Goal: Information Seeking & Learning: Learn about a topic

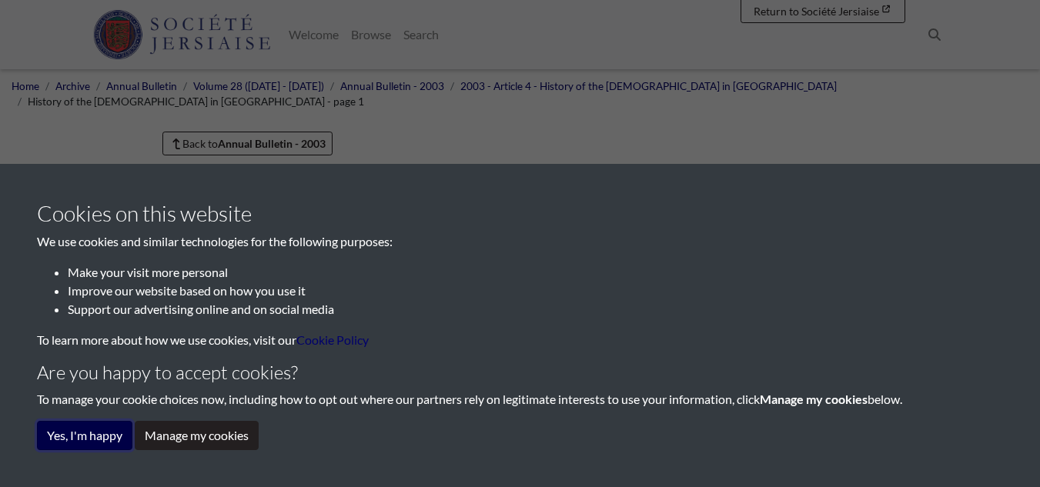
click at [100, 430] on button "Yes, I'm happy" at bounding box center [84, 435] width 95 height 29
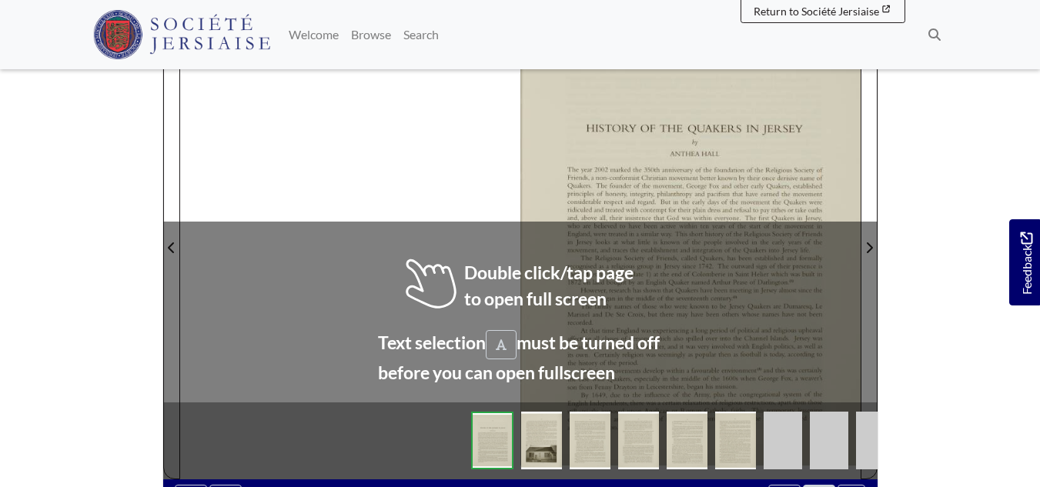
scroll to position [385, 0]
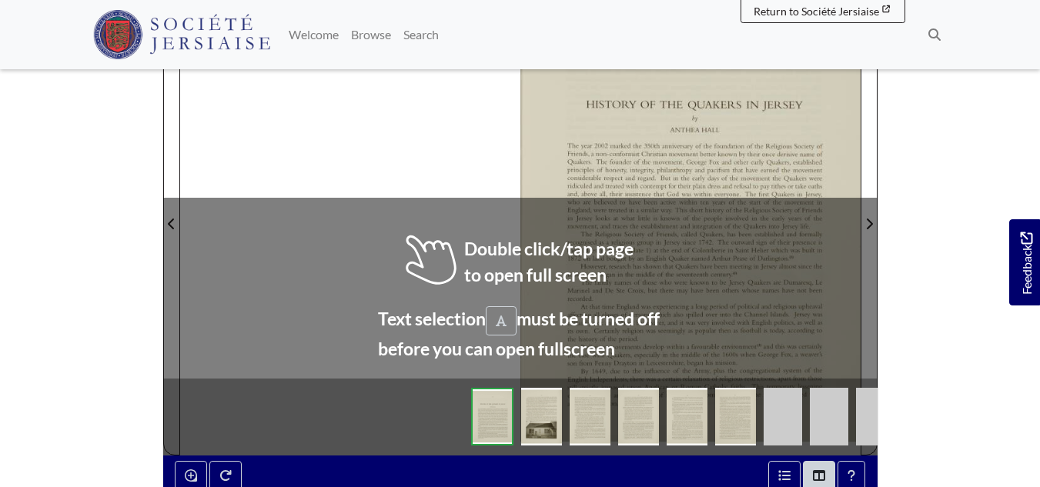
click at [570, 134] on div at bounding box center [690, 215] width 340 height 481
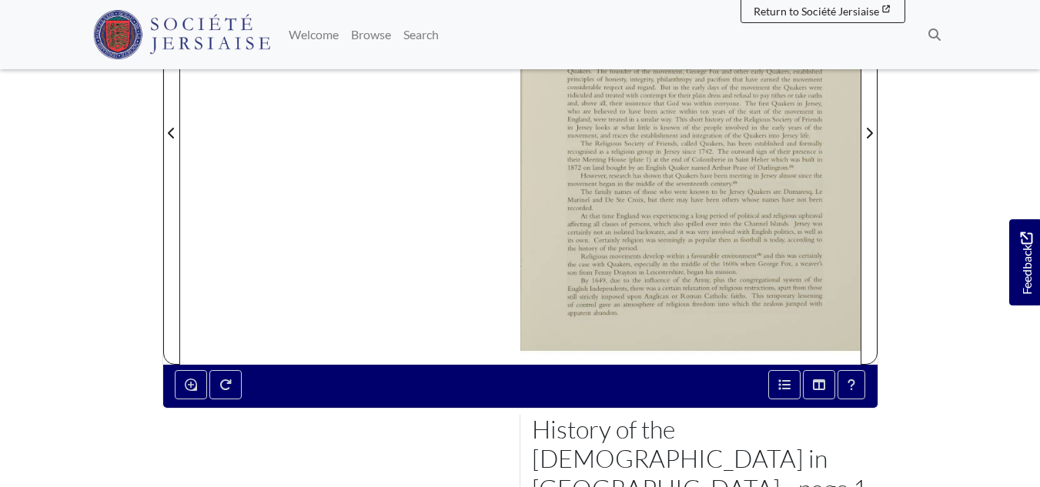
scroll to position [77, 0]
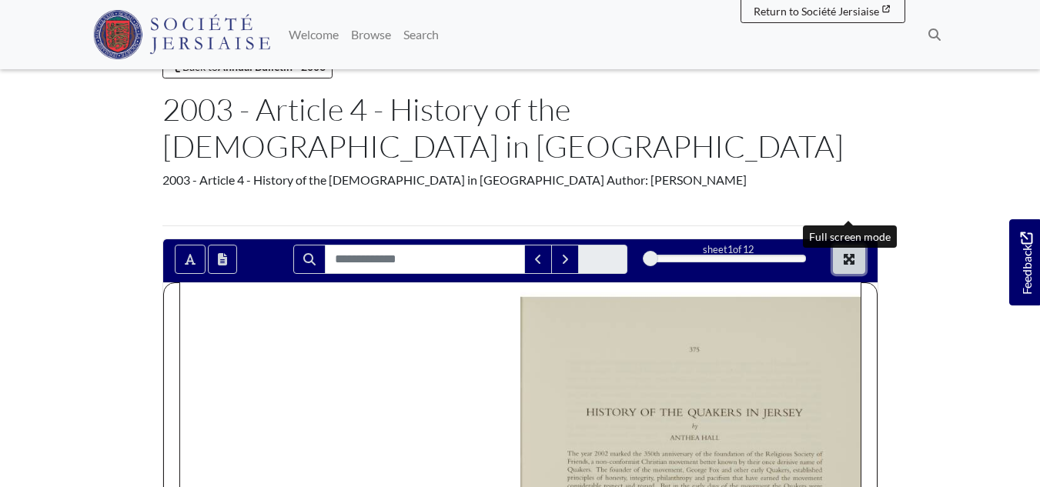
click at [845, 254] on icon "Full screen mode" at bounding box center [849, 259] width 11 height 11
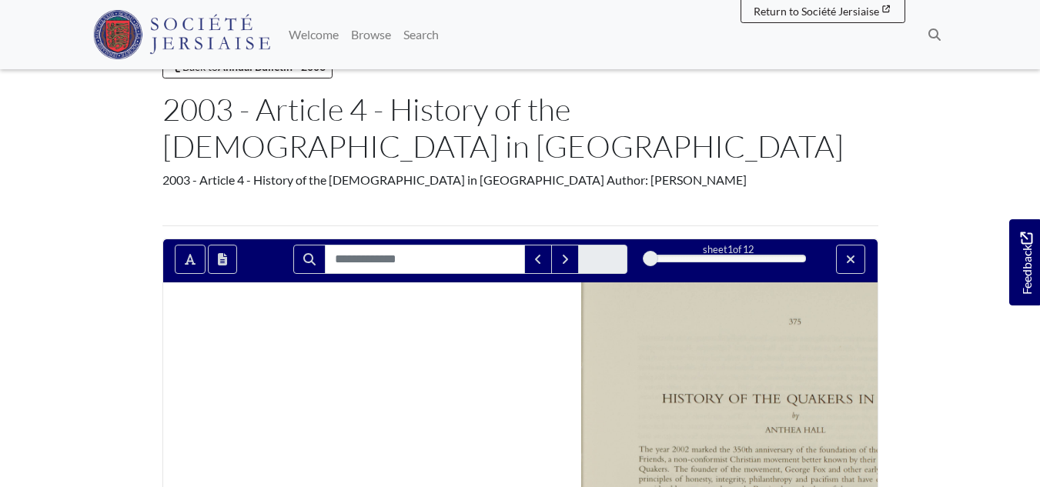
scroll to position [25, 0]
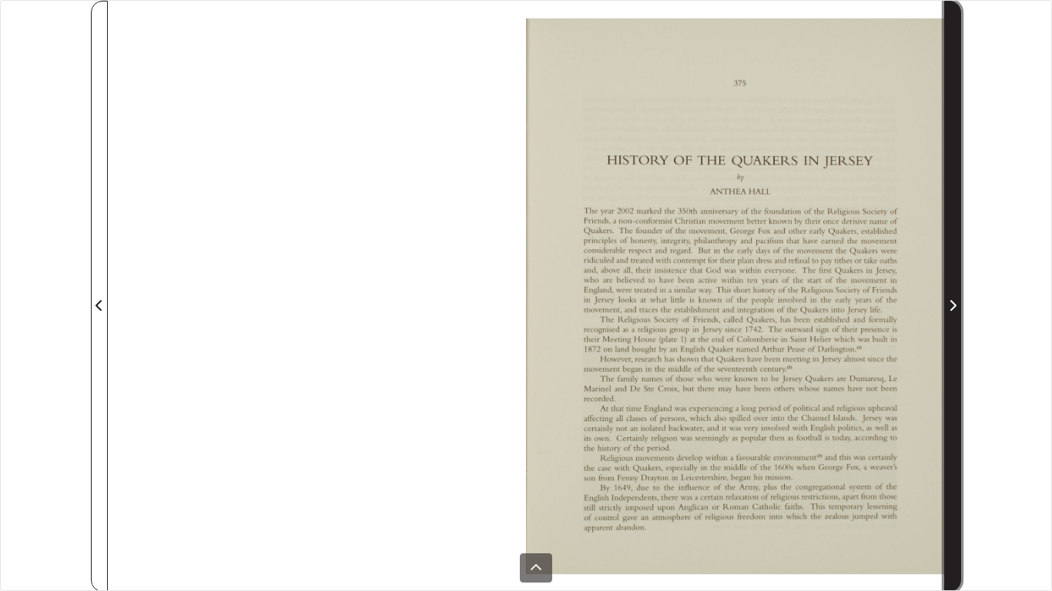
click at [953, 303] on icon "Next Page" at bounding box center [953, 305] width 6 height 11
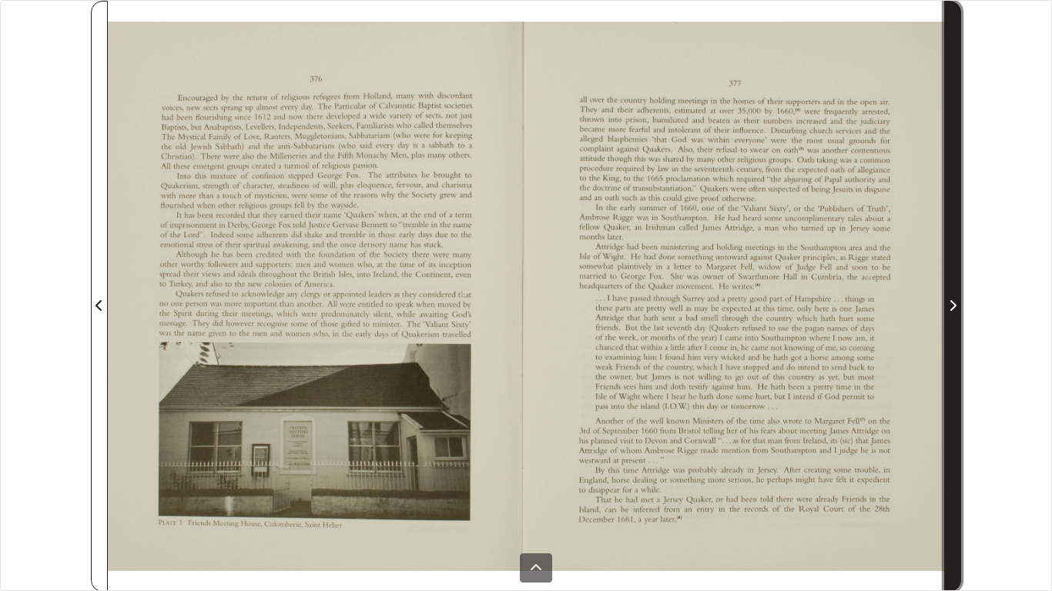
click at [953, 303] on icon "Next Page" at bounding box center [953, 305] width 6 height 11
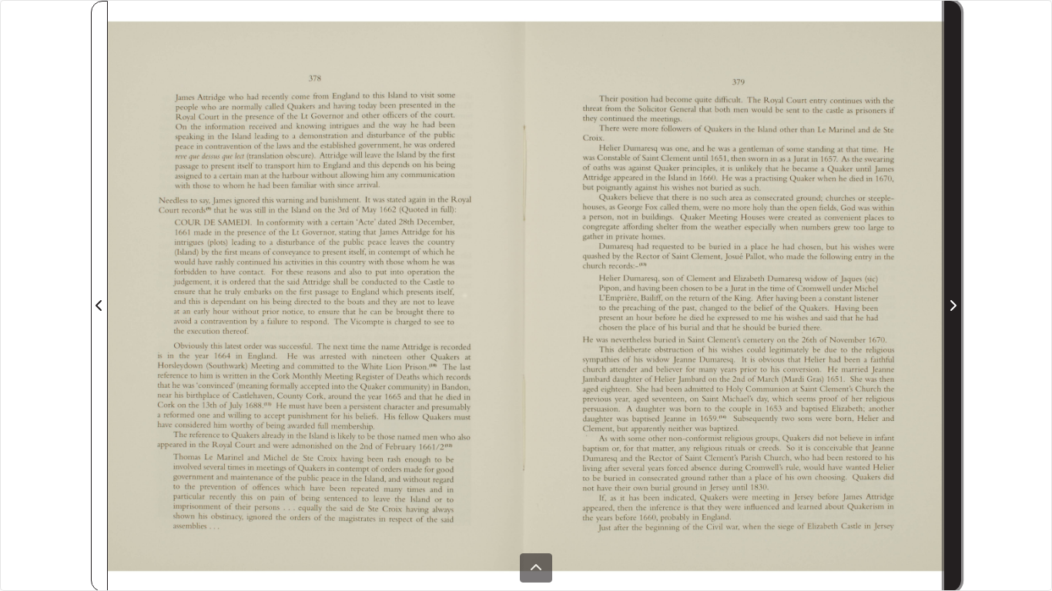
click at [953, 303] on icon "Next Page" at bounding box center [953, 305] width 6 height 11
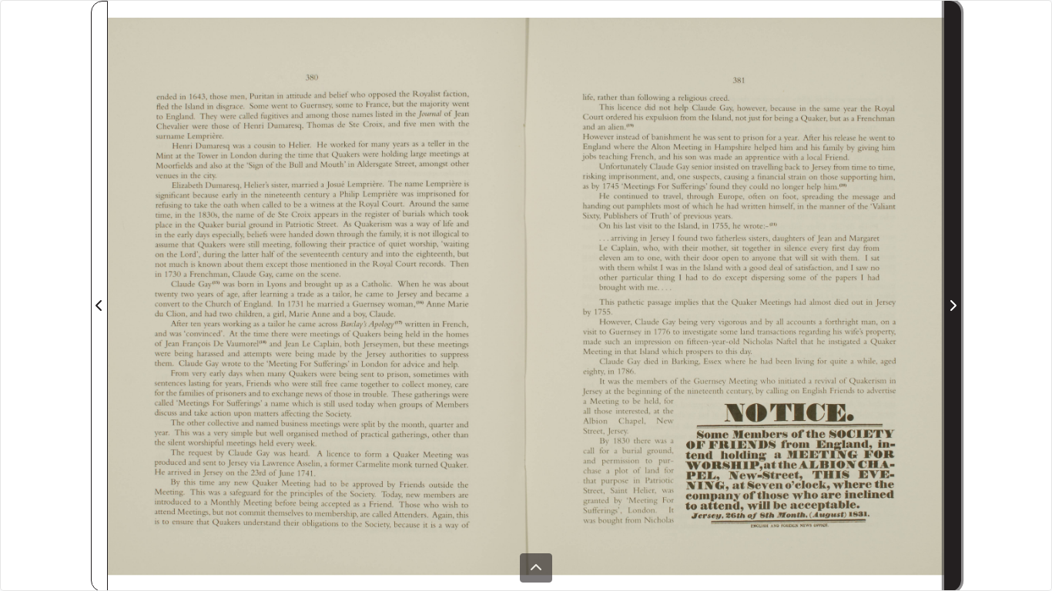
click at [953, 303] on icon "Next Page" at bounding box center [953, 305] width 6 height 11
click at [954, 303] on icon "Next Page" at bounding box center [952, 305] width 8 height 12
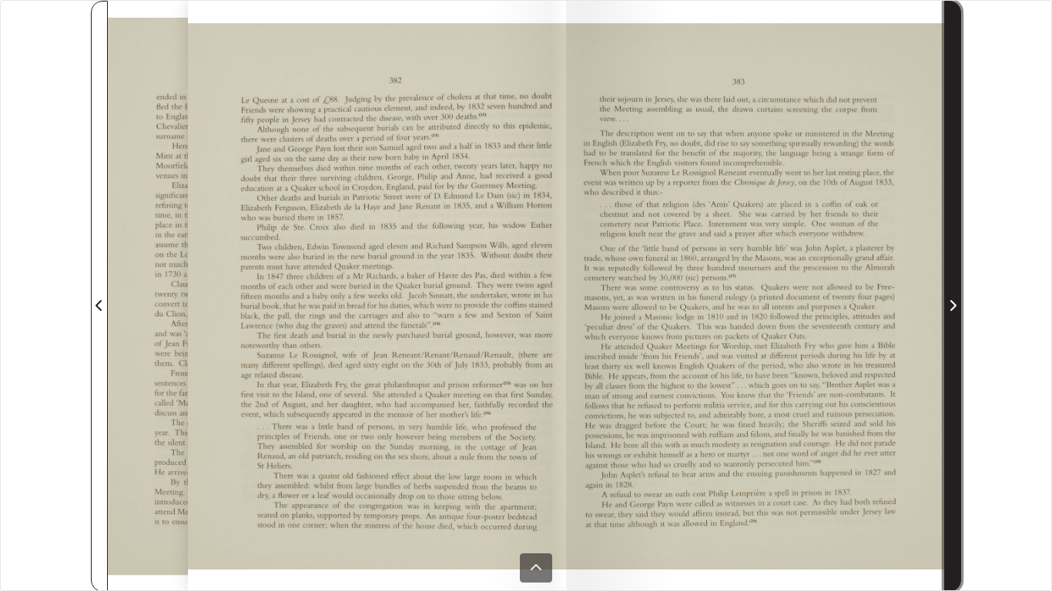
click at [954, 303] on icon "Next Page" at bounding box center [952, 305] width 8 height 12
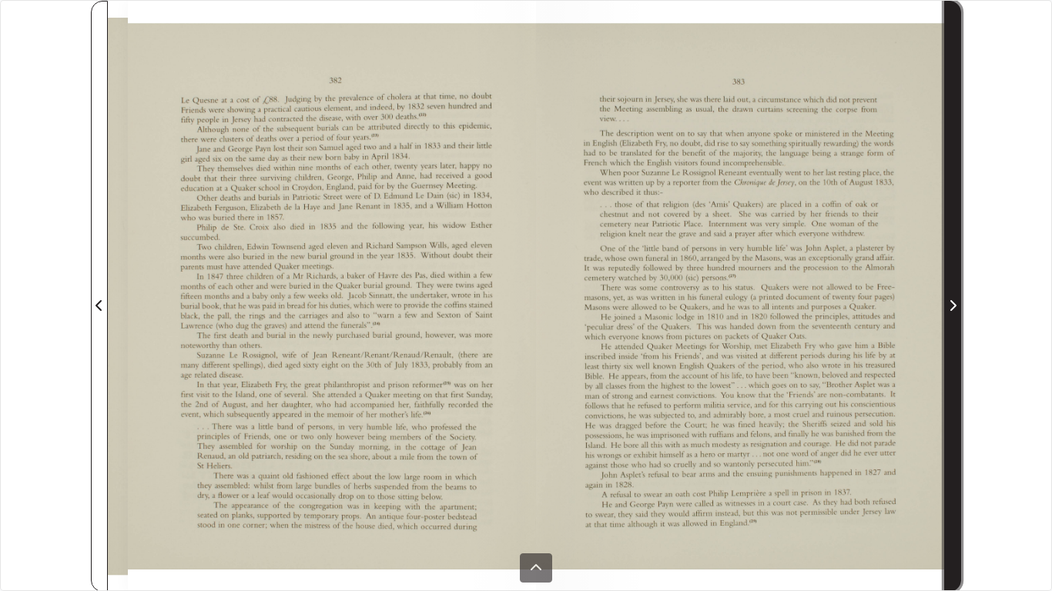
click at [955, 303] on icon "Next Page" at bounding box center [952, 305] width 8 height 12
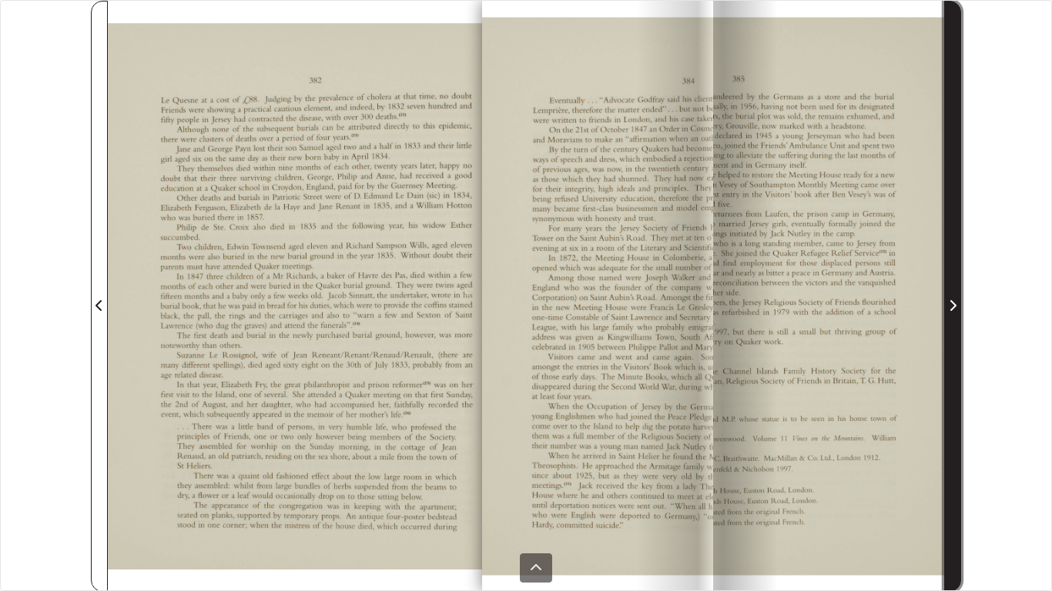
click at [955, 303] on icon "Next Page" at bounding box center [952, 305] width 8 height 12
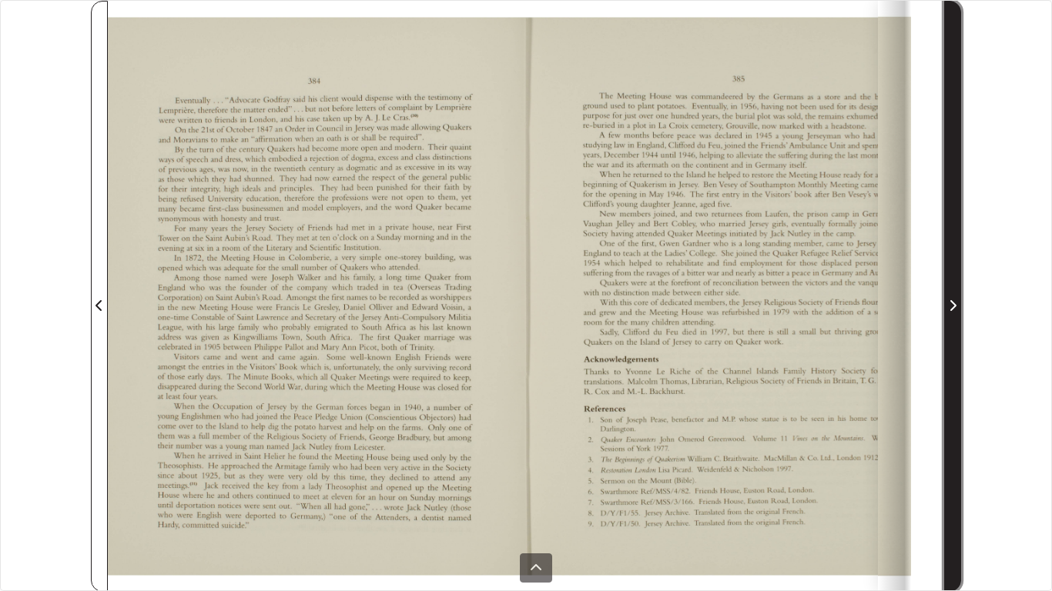
click at [955, 303] on icon "Next Page" at bounding box center [952, 305] width 8 height 12
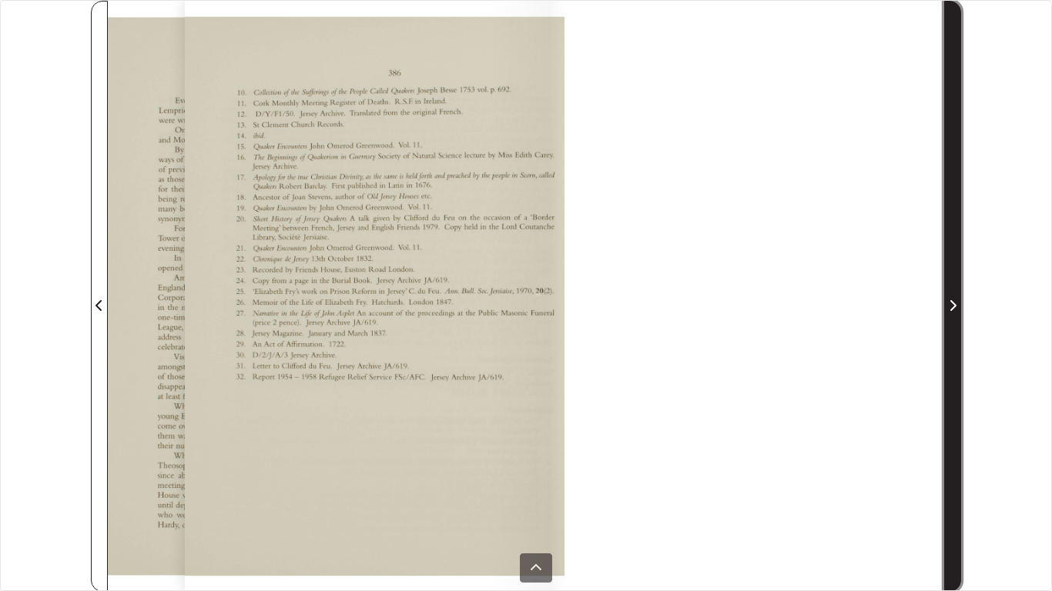
click at [955, 303] on icon "Next Page" at bounding box center [952, 305] width 8 height 12
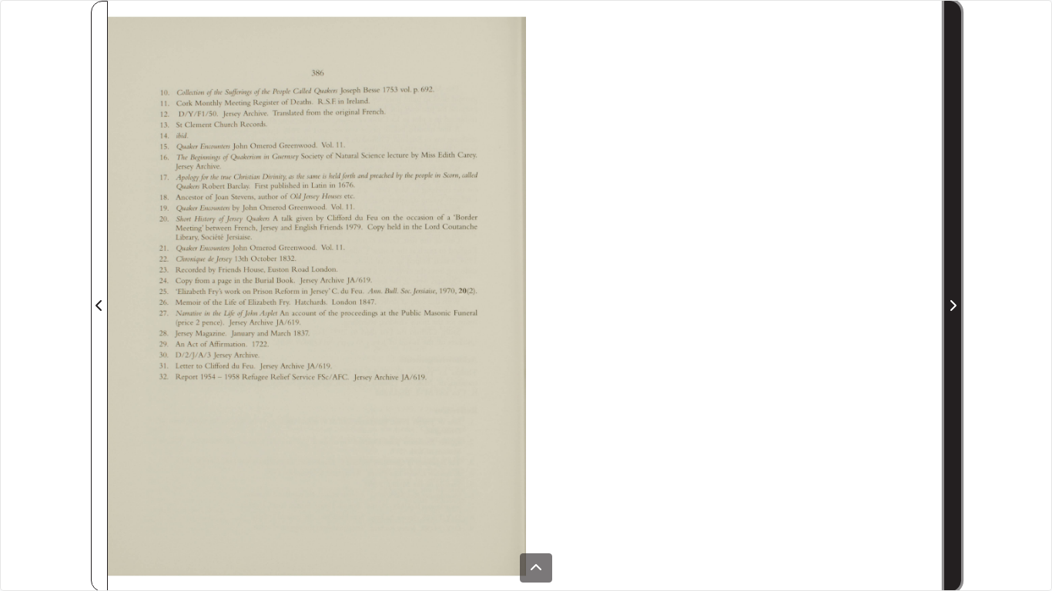
click at [955, 303] on icon "Next Page" at bounding box center [952, 305] width 8 height 12
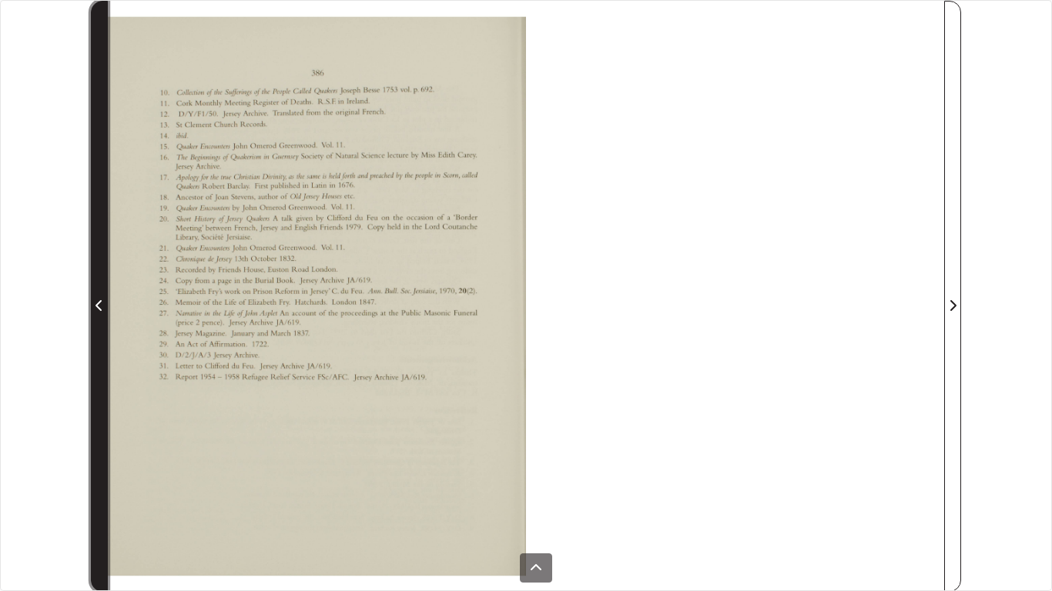
click at [95, 303] on span "Previous Page" at bounding box center [99, 305] width 15 height 18
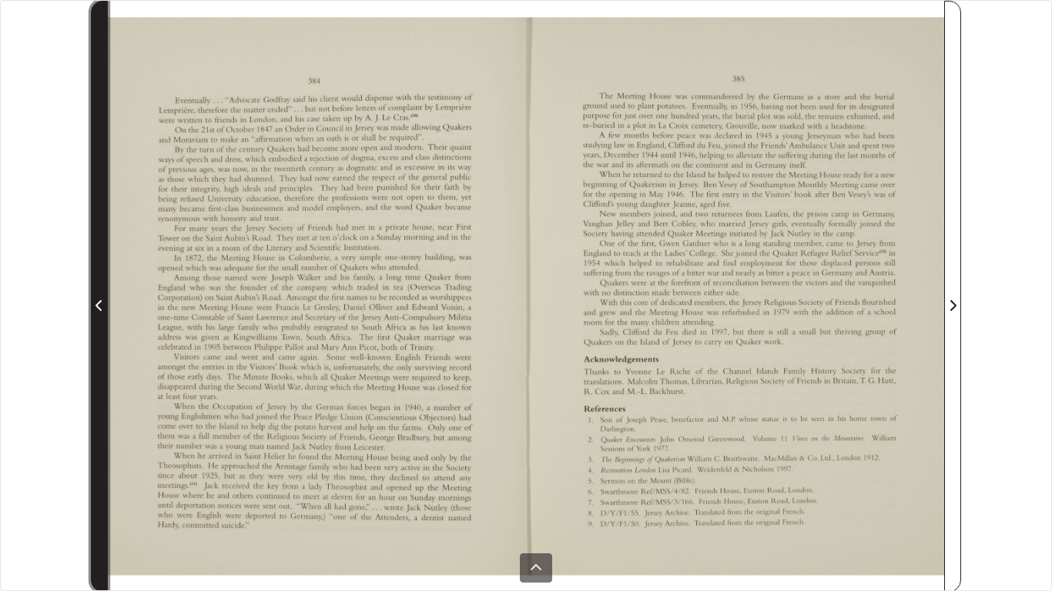
click at [98, 307] on icon "Previous Page" at bounding box center [98, 305] width 6 height 11
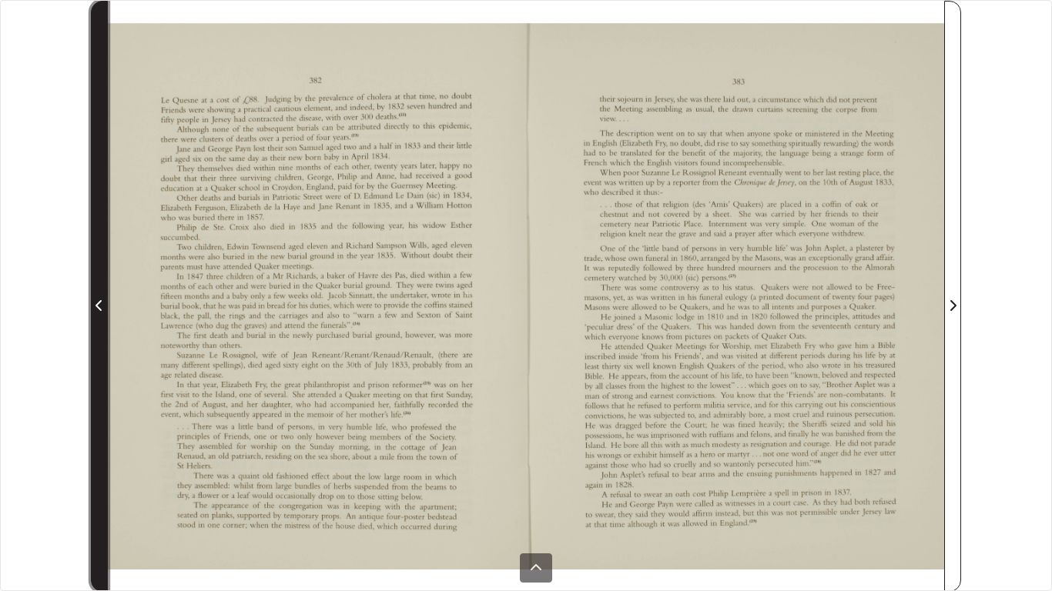
click at [98, 307] on icon "Previous Page" at bounding box center [98, 305] width 6 height 11
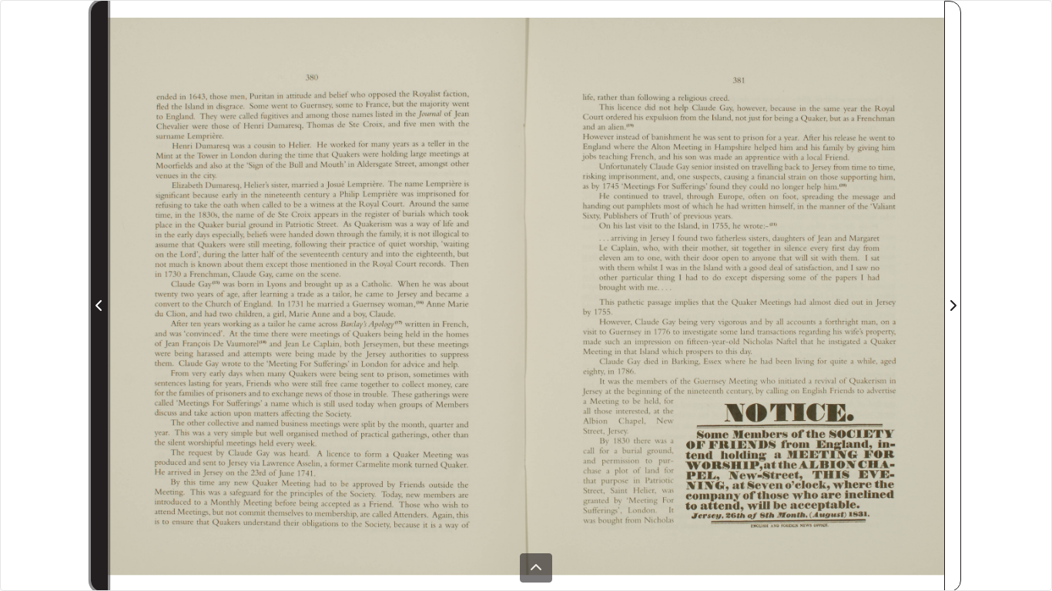
click at [98, 306] on icon "Previous Page" at bounding box center [98, 305] width 6 height 11
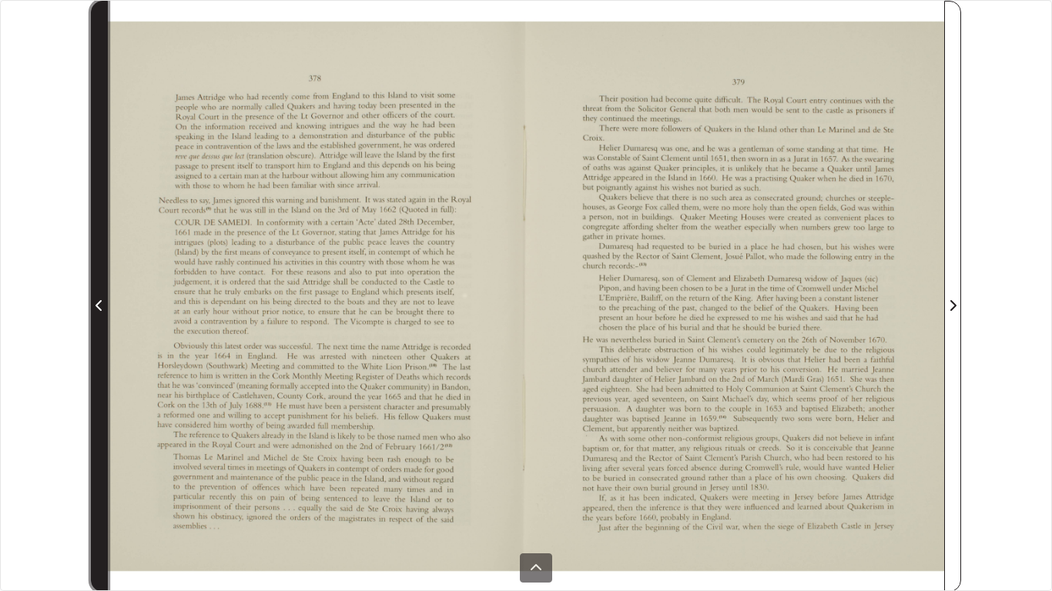
click at [98, 306] on icon "Previous Page" at bounding box center [98, 305] width 6 height 11
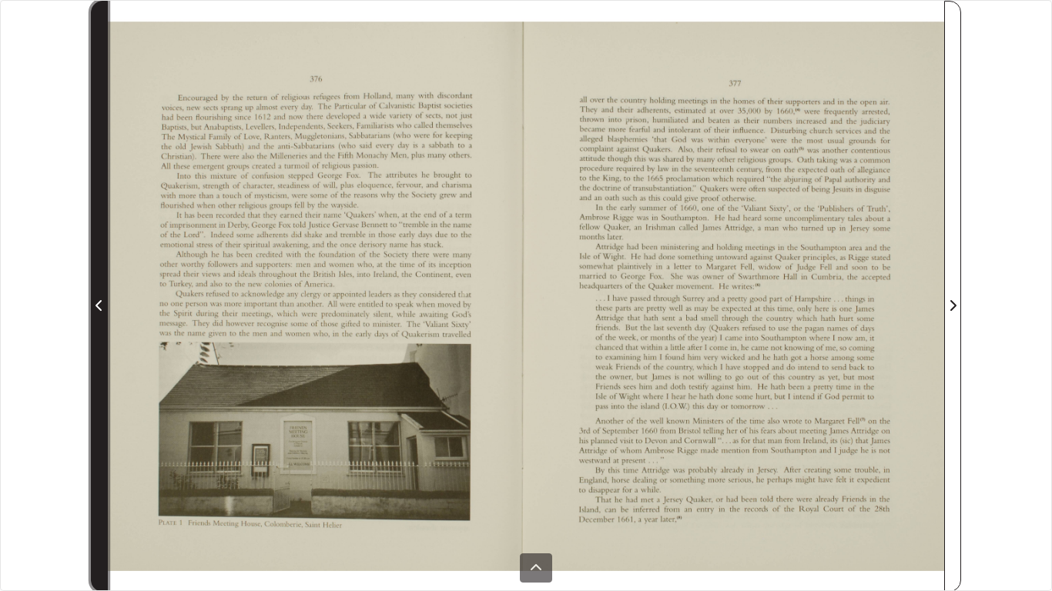
click at [98, 306] on icon "Previous Page" at bounding box center [98, 305] width 6 height 11
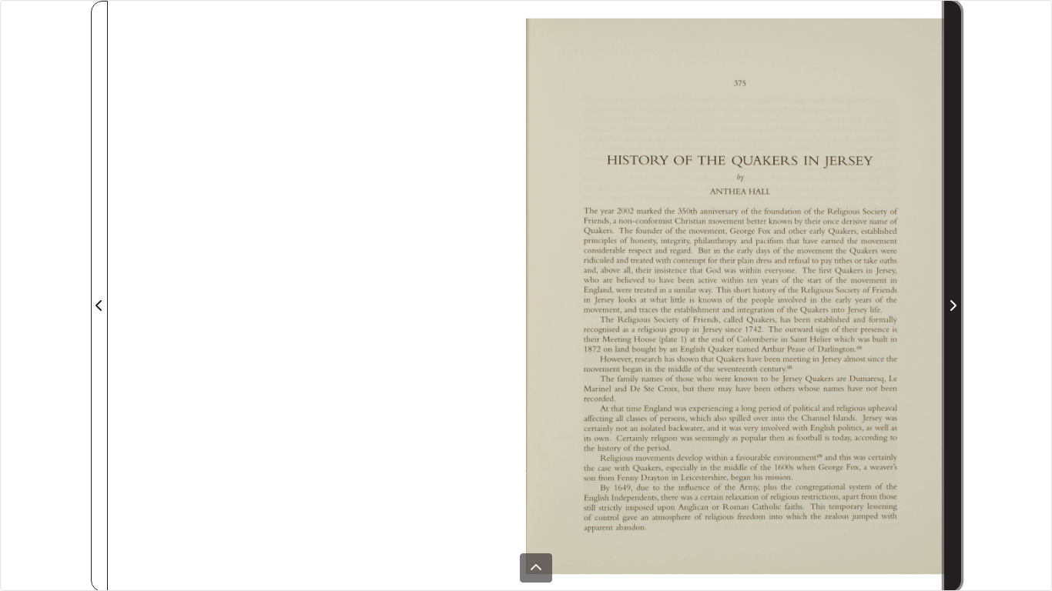
click at [952, 306] on icon "Next Page" at bounding box center [952, 305] width 8 height 12
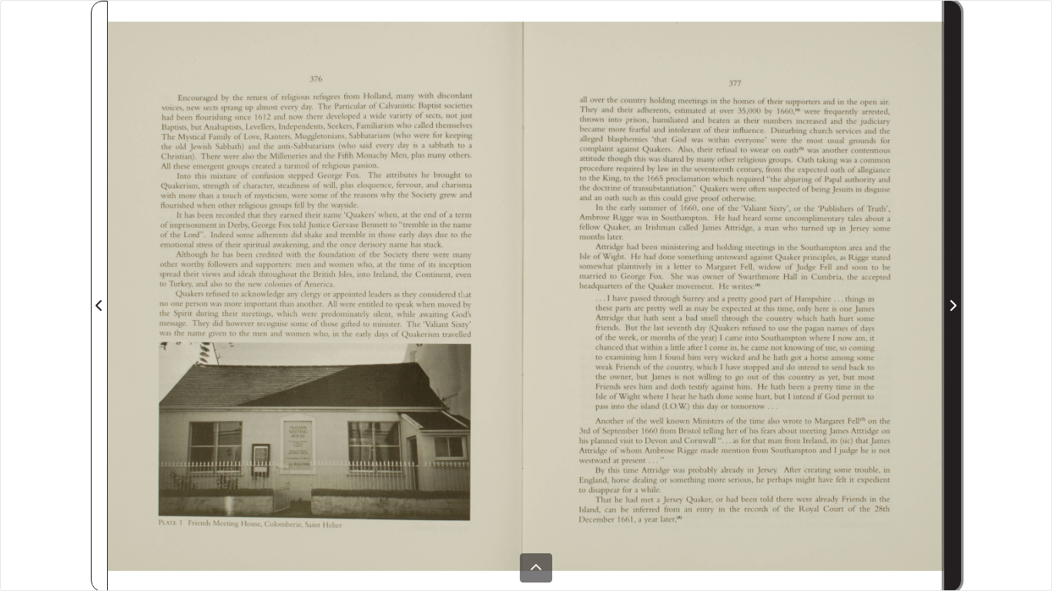
click at [954, 307] on icon "Next Page" at bounding box center [953, 305] width 6 height 11
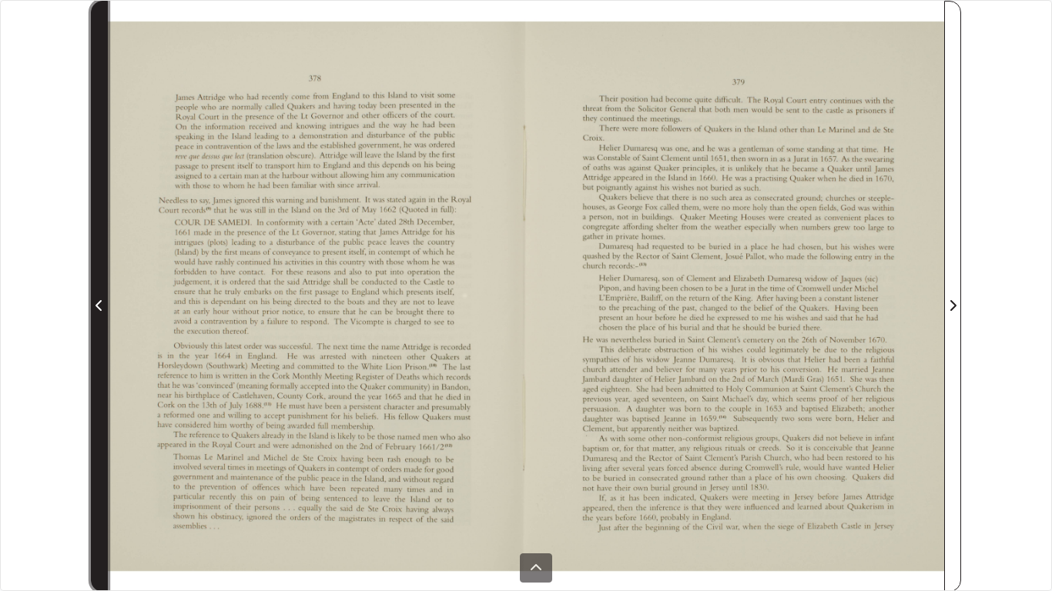
click at [97, 306] on icon "Previous Page" at bounding box center [98, 305] width 6 height 11
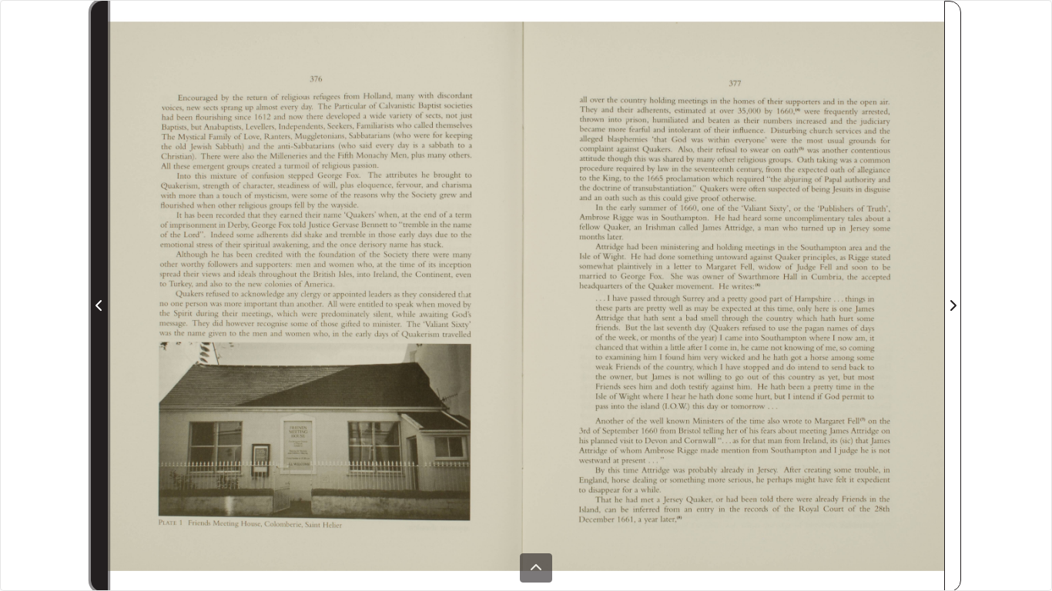
click at [97, 306] on icon "Previous Page" at bounding box center [98, 305] width 6 height 11
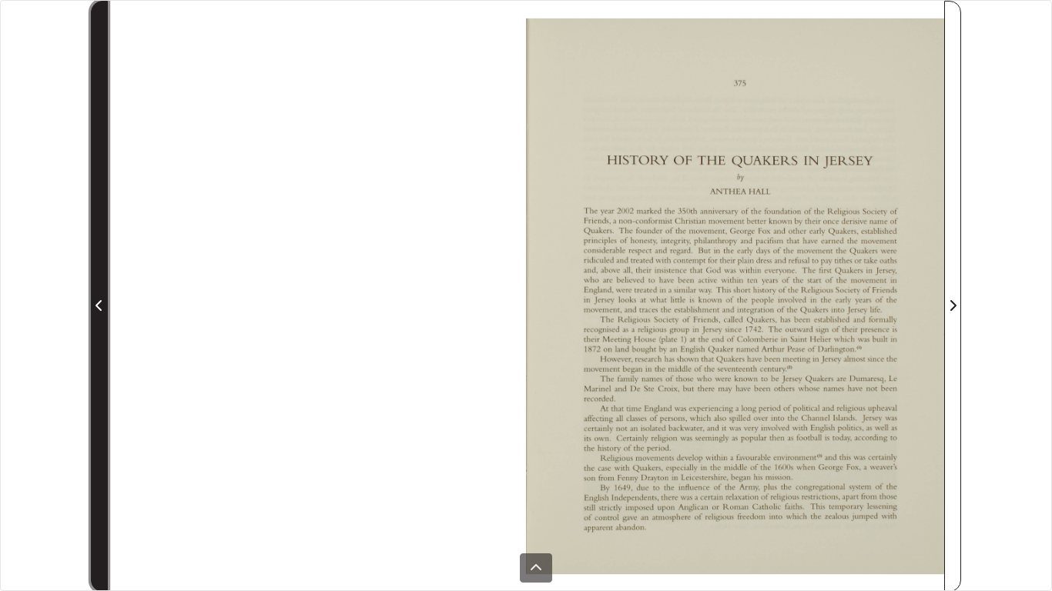
click at [97, 306] on icon "Previous Page" at bounding box center [98, 305] width 6 height 11
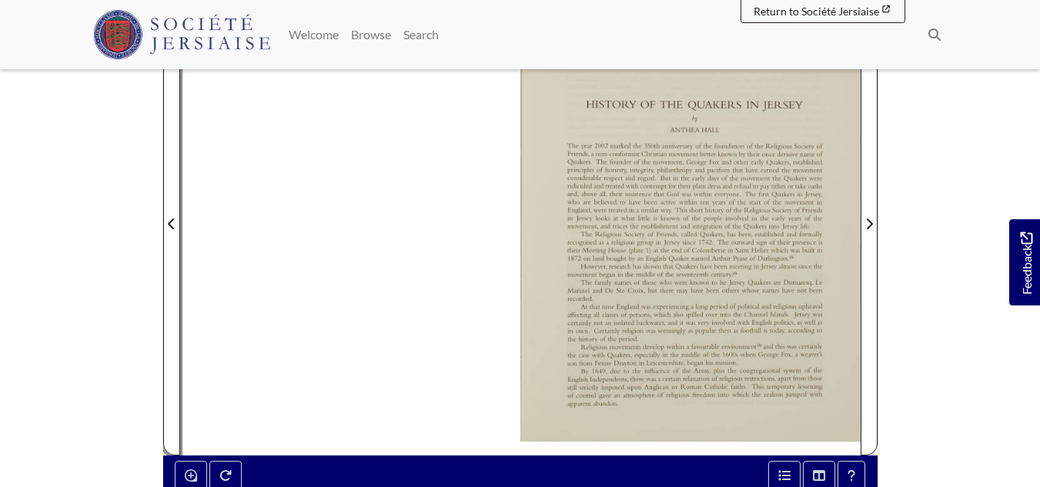
scroll to position [410, 0]
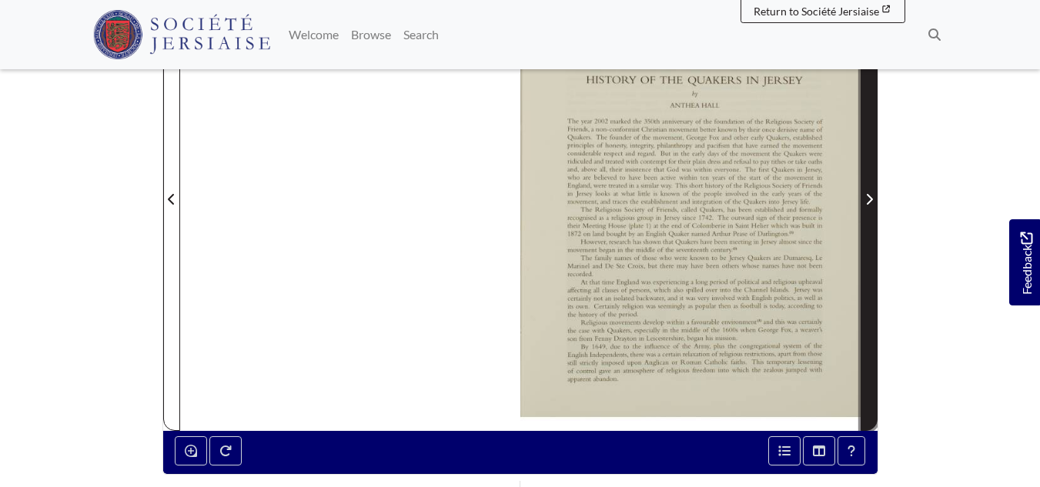
click at [868, 193] on icon "Next Page" at bounding box center [869, 199] width 8 height 12
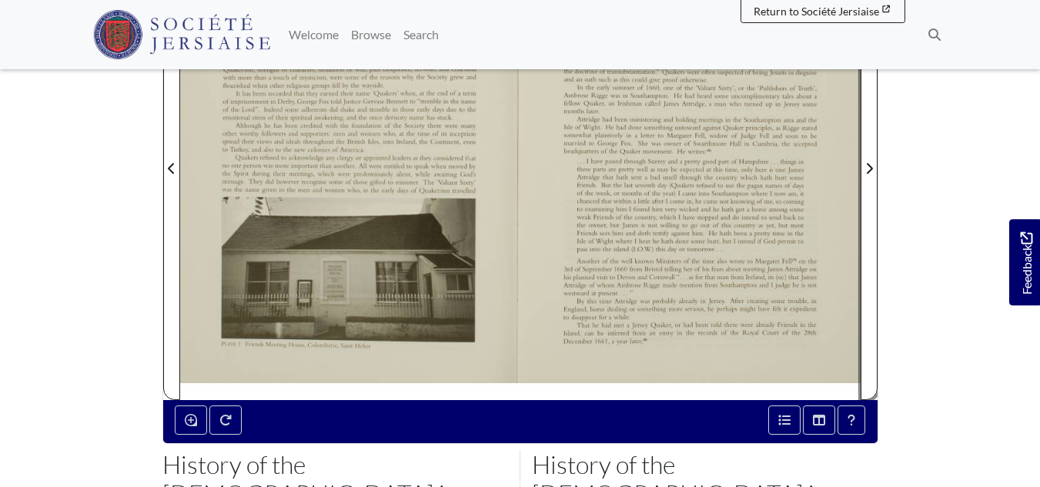
scroll to position [467, 0]
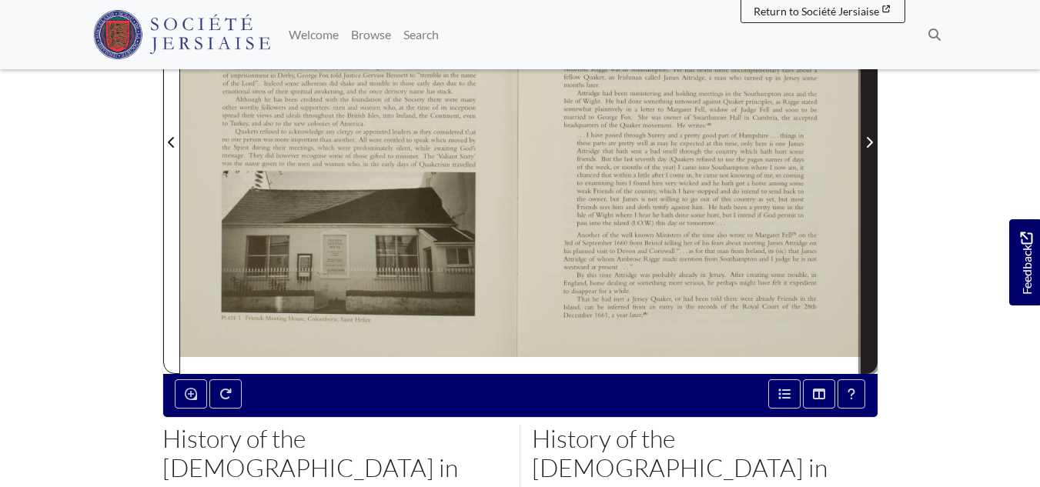
click at [868, 136] on icon "Next Page" at bounding box center [869, 142] width 8 height 12
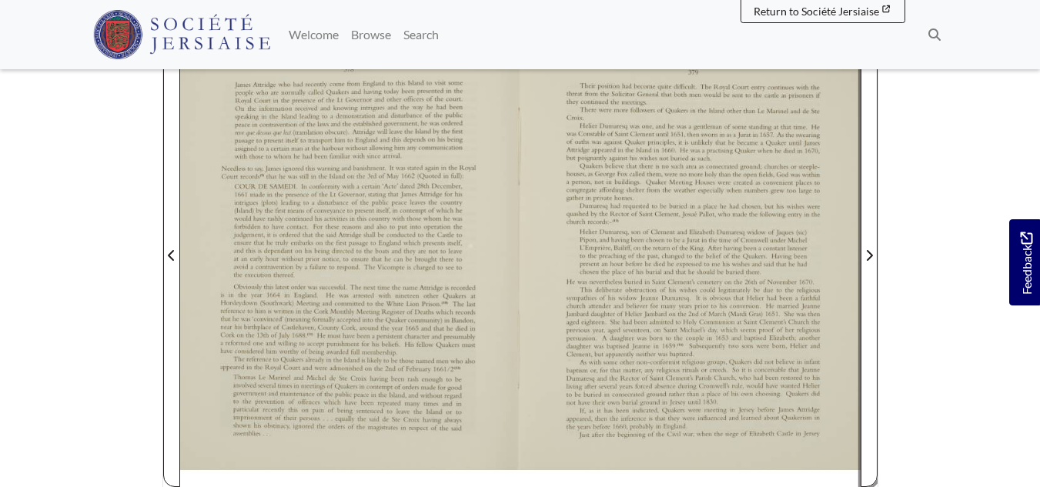
scroll to position [390, 0]
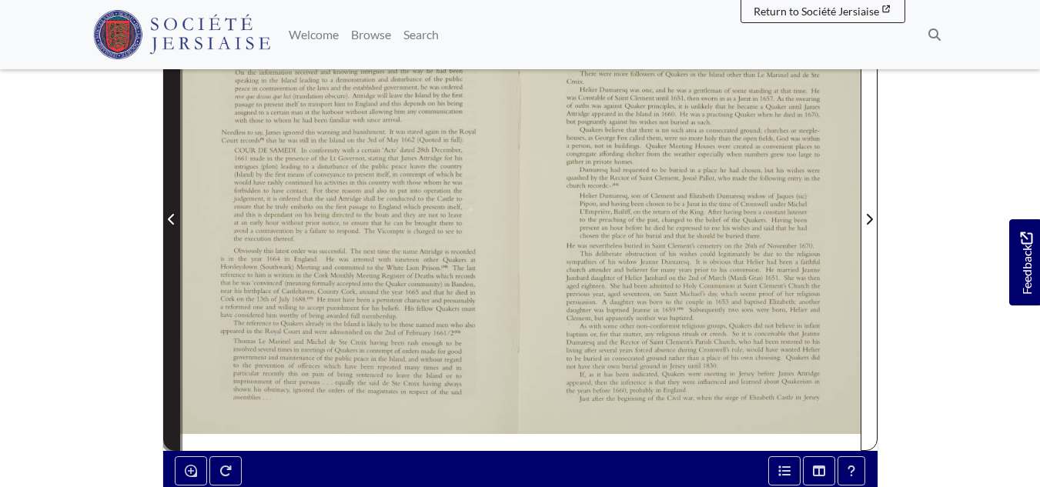
click at [174, 213] on icon "Previous Page" at bounding box center [172, 219] width 8 height 12
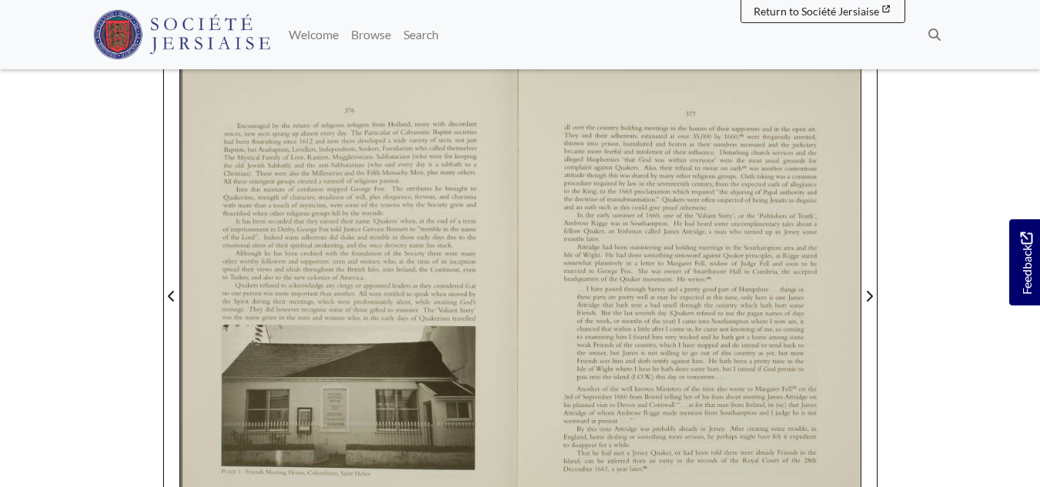
scroll to position [236, 0]
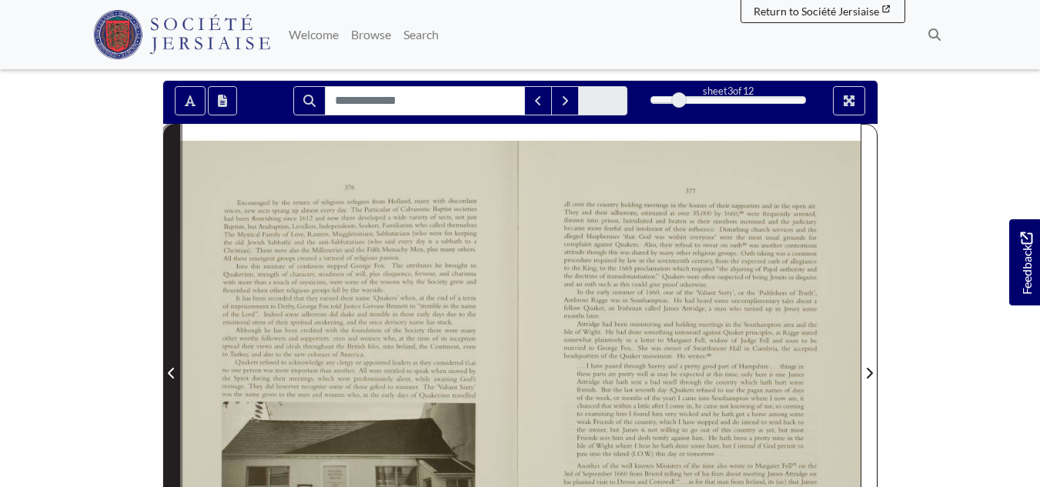
click at [174, 367] on icon "Previous Page" at bounding box center [172, 373] width 8 height 12
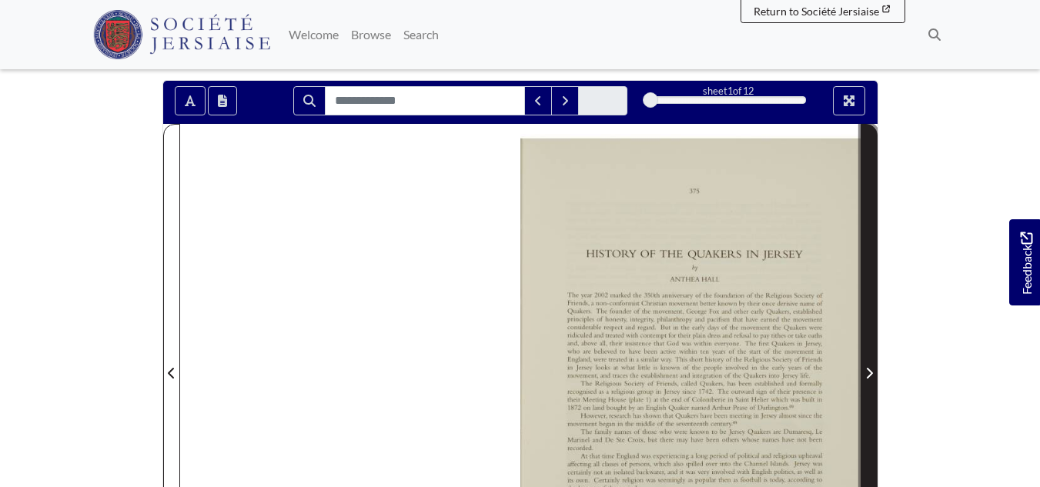
click at [872, 367] on icon "Next Page" at bounding box center [869, 373] width 8 height 12
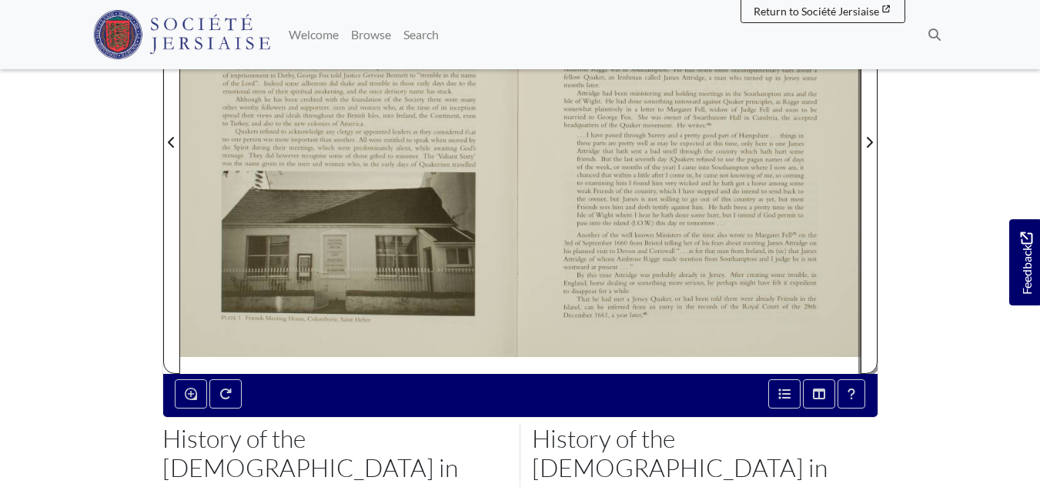
scroll to position [390, 0]
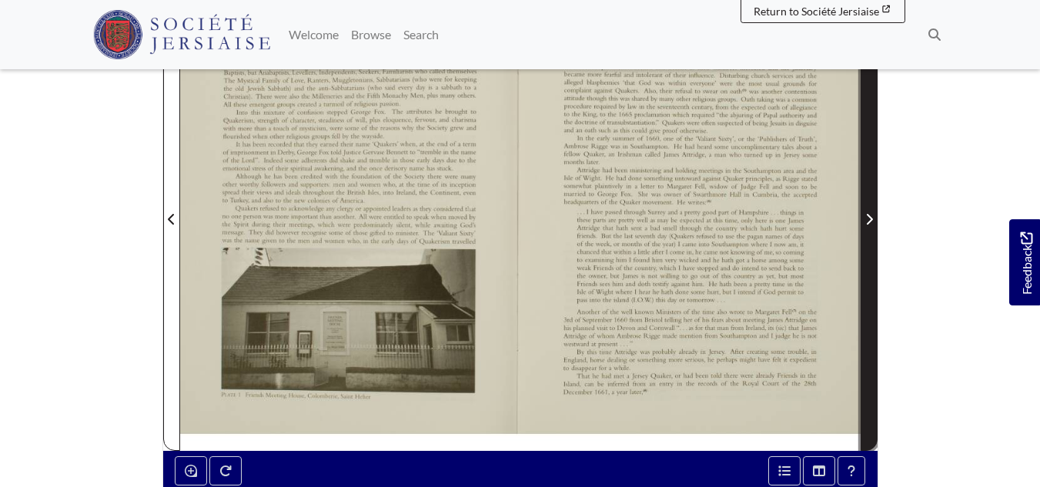
click at [868, 214] on icon "Next Page" at bounding box center [869, 219] width 6 height 11
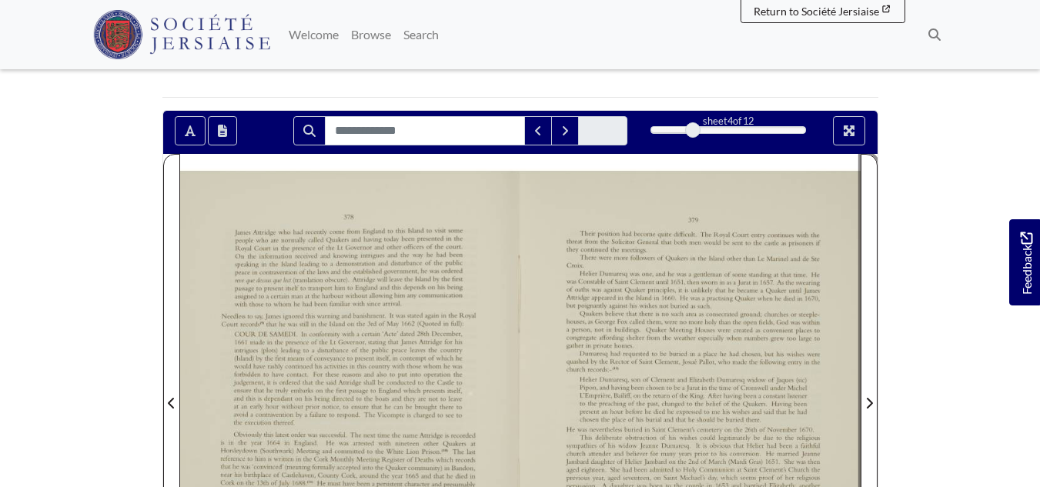
scroll to position [159, 0]
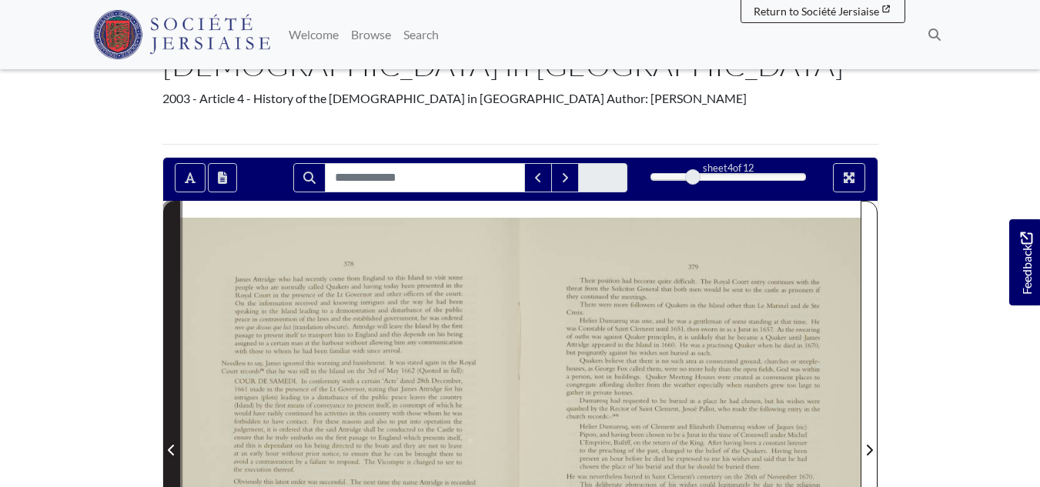
click at [173, 444] on icon "Previous Page" at bounding box center [172, 450] width 8 height 12
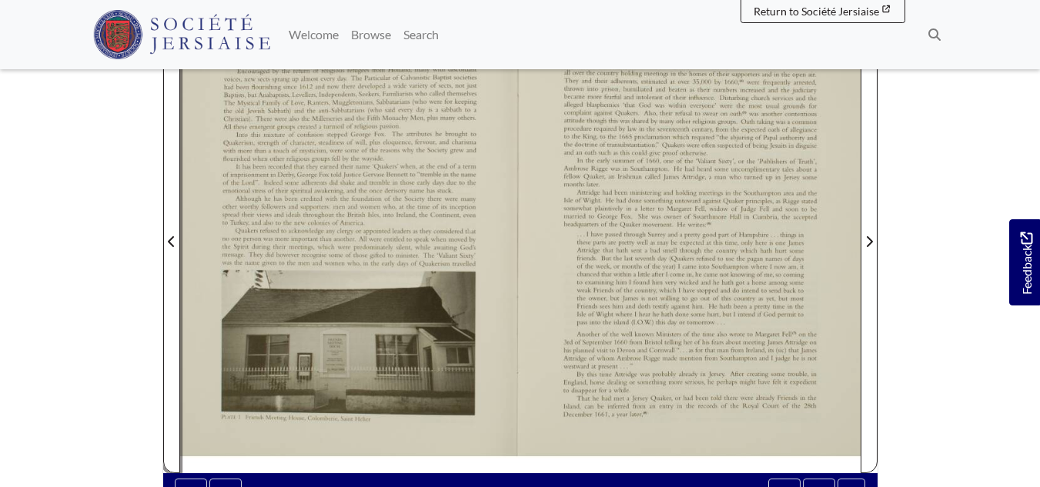
scroll to position [390, 0]
